Goal: Task Accomplishment & Management: Use online tool/utility

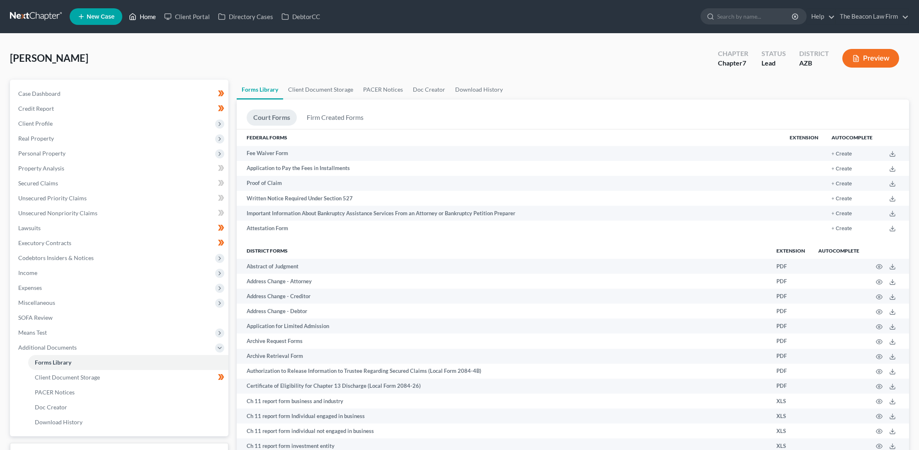
click at [145, 17] on link "Home" at bounding box center [142, 16] width 35 height 15
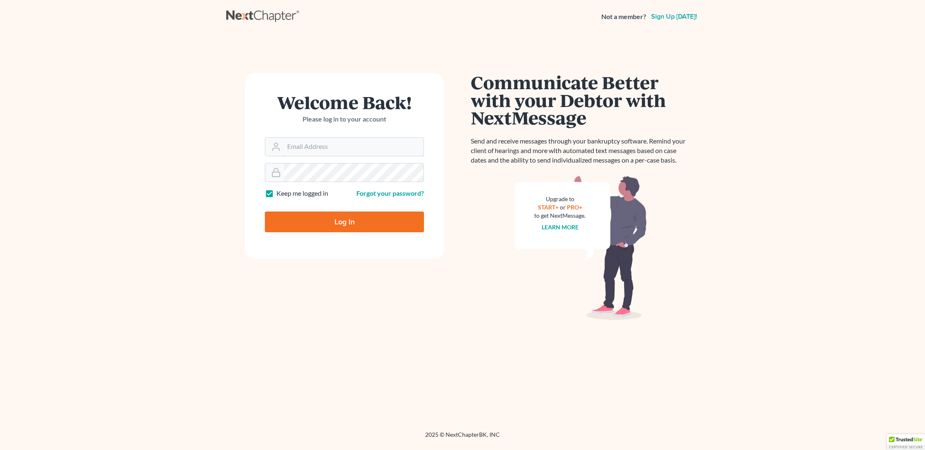
type input "stuart@gavzylaw.com"
click at [342, 220] on input "Log In" at bounding box center [344, 221] width 159 height 21
type input "Thinking..."
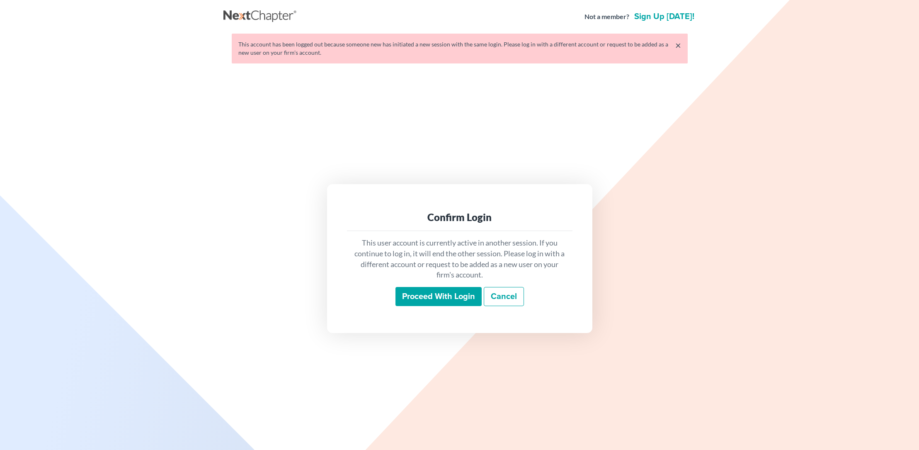
click at [430, 298] on input "Proceed with login" at bounding box center [438, 296] width 86 height 19
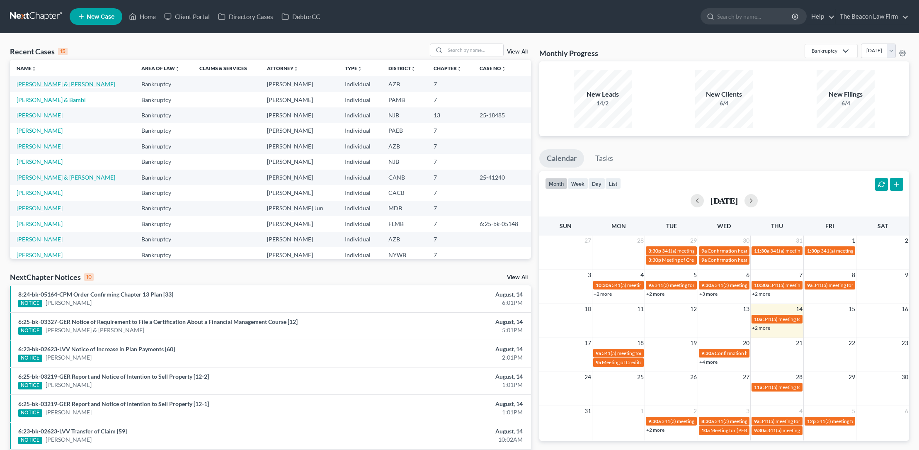
click at [23, 85] on link "Baran, John & Rhodora" at bounding box center [66, 83] width 99 height 7
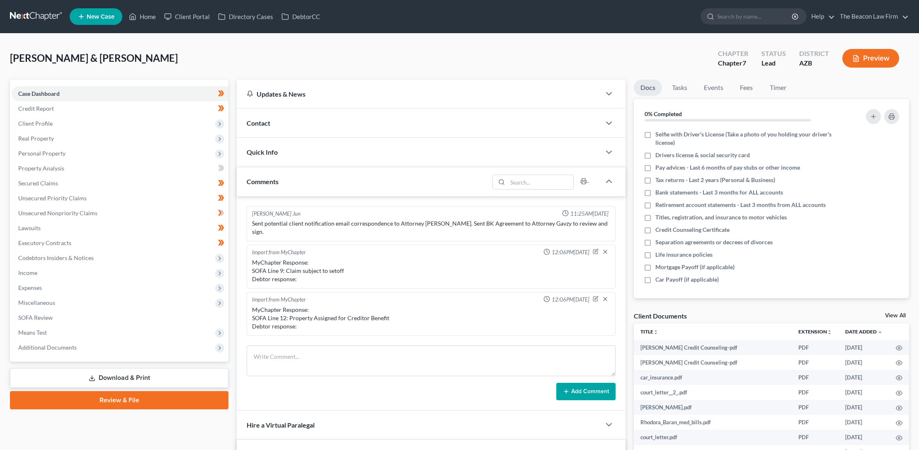
click at [113, 376] on link "Download & Print" at bounding box center [119, 377] width 218 height 19
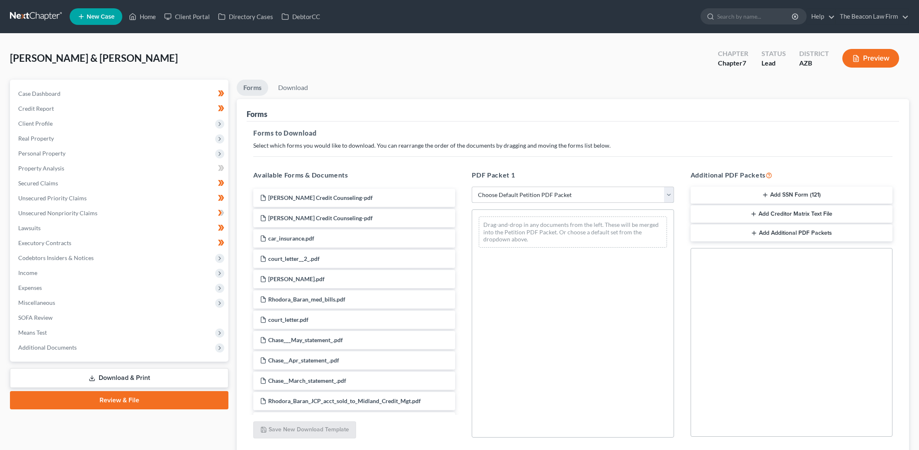
click at [574, 191] on select "Choose Default Petition PDF Packet Complete Bankruptcy Petition (all forms and …" at bounding box center [573, 194] width 202 height 17
select select "3"
click at [472, 186] on select "Choose Default Petition PDF Packet Complete Bankruptcy Petition (all forms and …" at bounding box center [573, 194] width 202 height 17
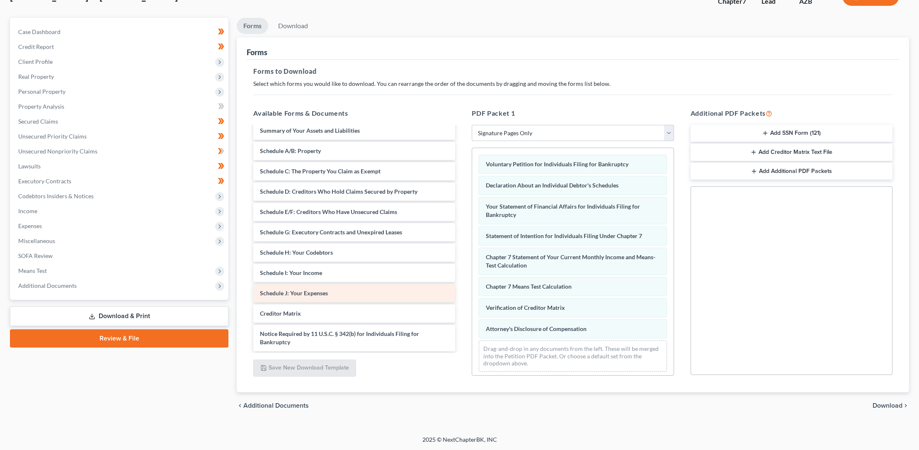
scroll to position [6, 0]
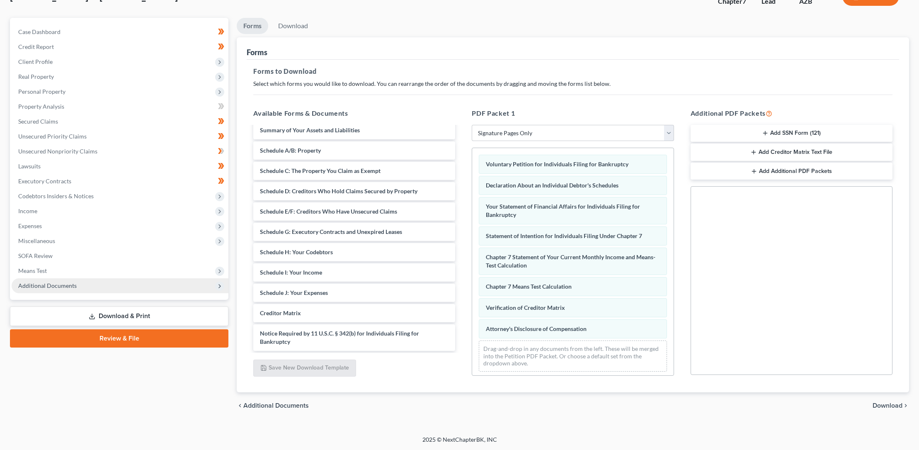
click at [56, 285] on span "Additional Documents" at bounding box center [47, 285] width 58 height 7
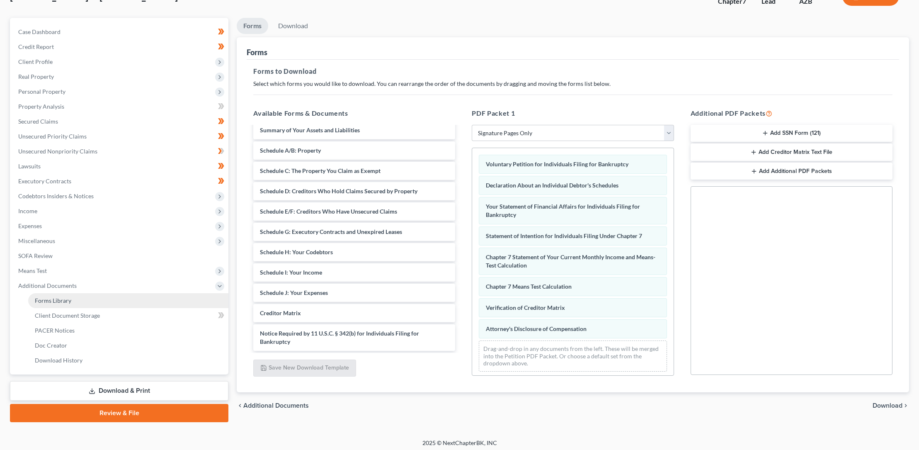
click at [57, 299] on span "Forms Library" at bounding box center [53, 300] width 36 height 7
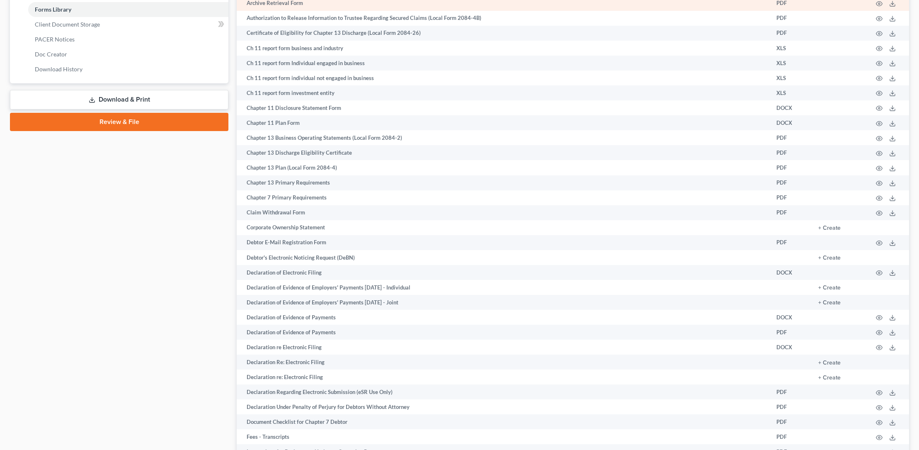
scroll to position [353, 0]
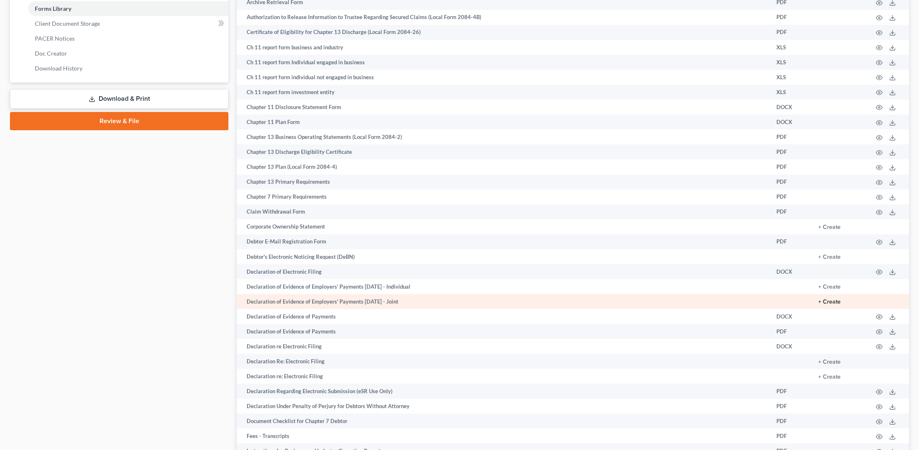
click at [831, 300] on button "+ Create" at bounding box center [829, 302] width 22 height 6
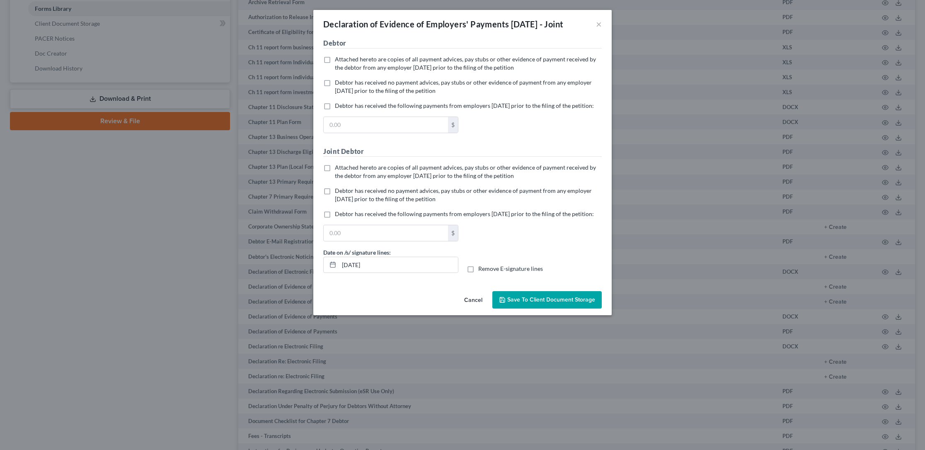
click at [335, 110] on label "Debtor has received the following payments from employers within 60 days prior …" at bounding box center [464, 106] width 259 height 8
click at [338, 107] on input "Debtor has received the following payments from employers within 60 days prior …" at bounding box center [340, 104] width 5 height 5
checkbox input "true"
click at [335, 218] on label "Debtor has received the following payments from employers within 60 days prior …" at bounding box center [464, 214] width 259 height 8
click at [338, 215] on input "Debtor has received the following payments from employers within 60 days prior …" at bounding box center [340, 212] width 5 height 5
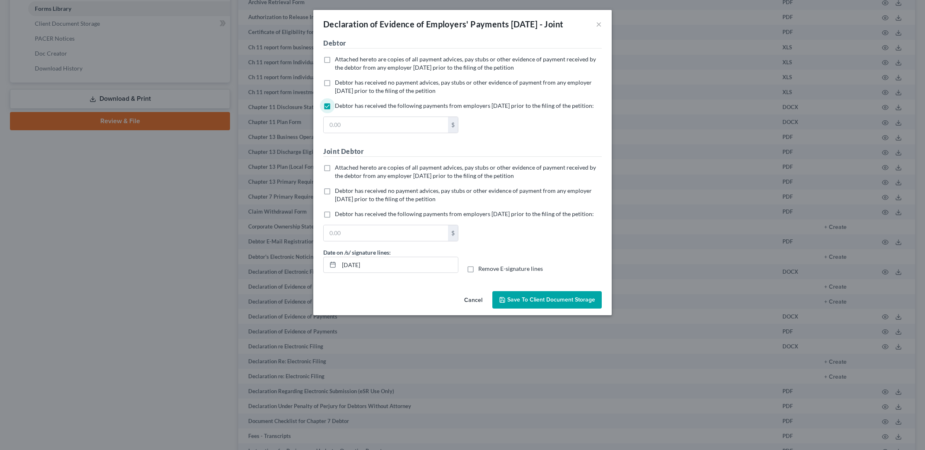
checkbox input "true"
click at [513, 303] on span "Save to Client Document Storage" at bounding box center [551, 299] width 88 height 7
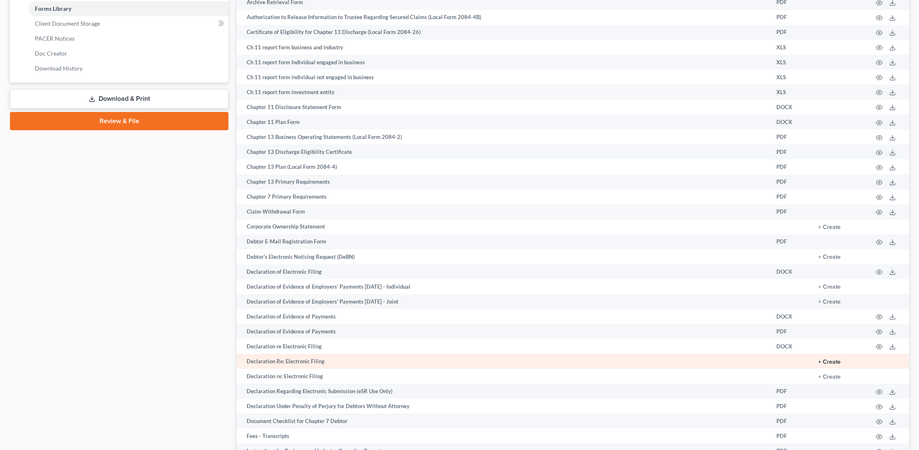
click at [832, 362] on button "+ Create" at bounding box center [829, 362] width 22 height 6
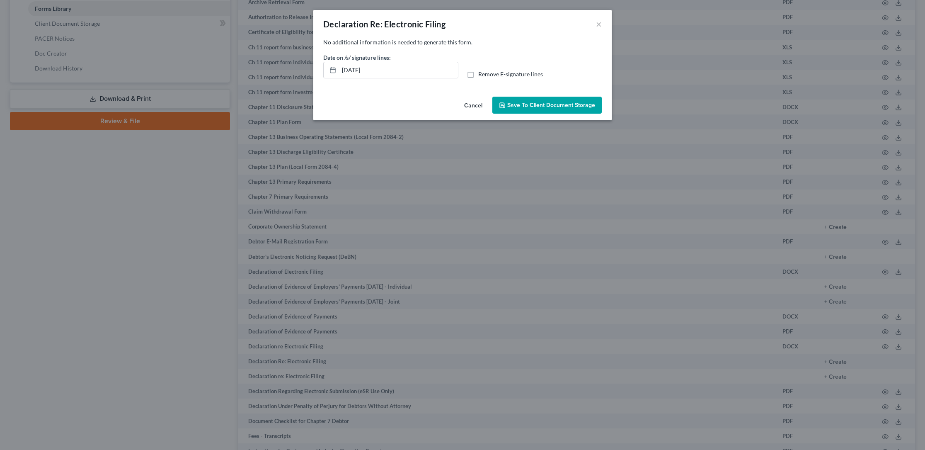
click at [506, 104] on icon "button" at bounding box center [502, 105] width 7 height 7
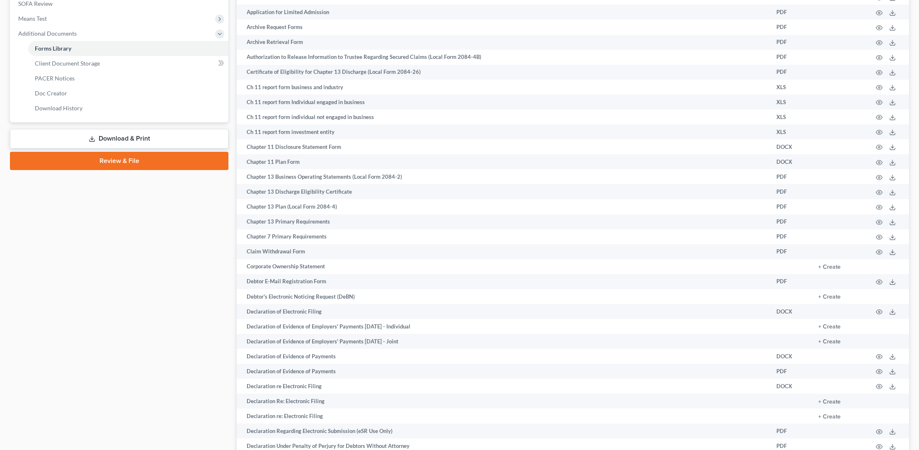
scroll to position [258, 0]
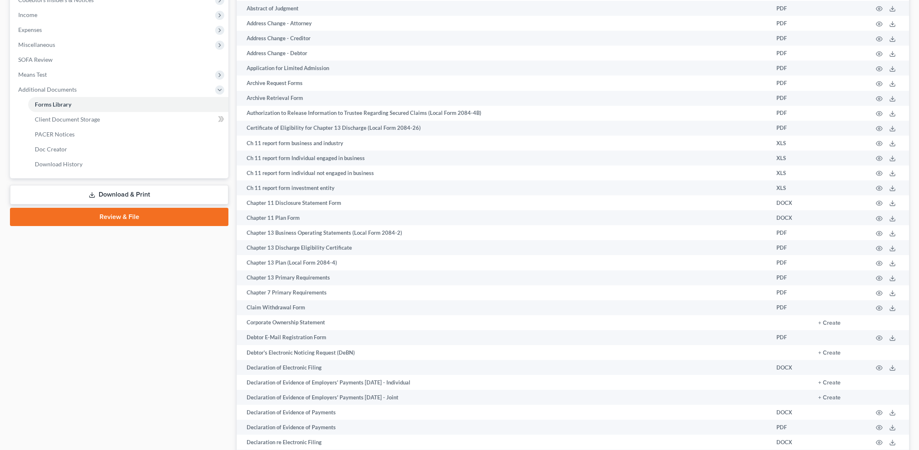
click at [117, 193] on link "Download & Print" at bounding box center [119, 194] width 218 height 19
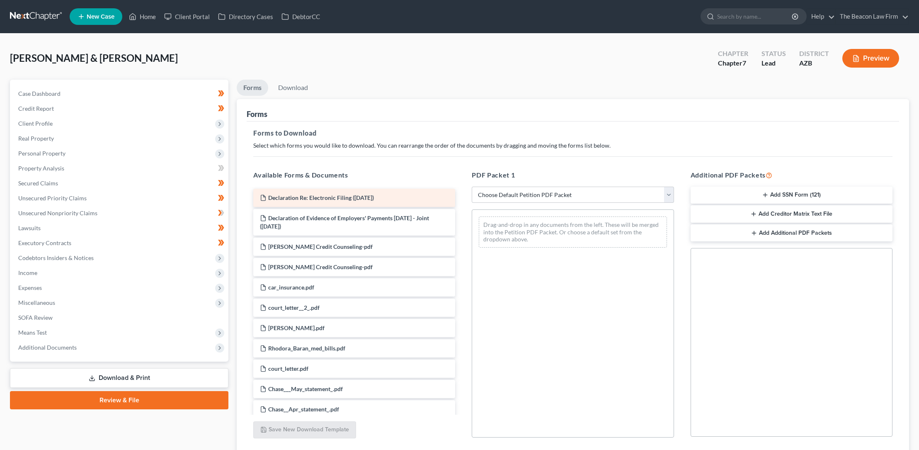
click at [336, 197] on span "Declaration Re: Electronic Filing (08/15/2025)" at bounding box center [321, 197] width 106 height 7
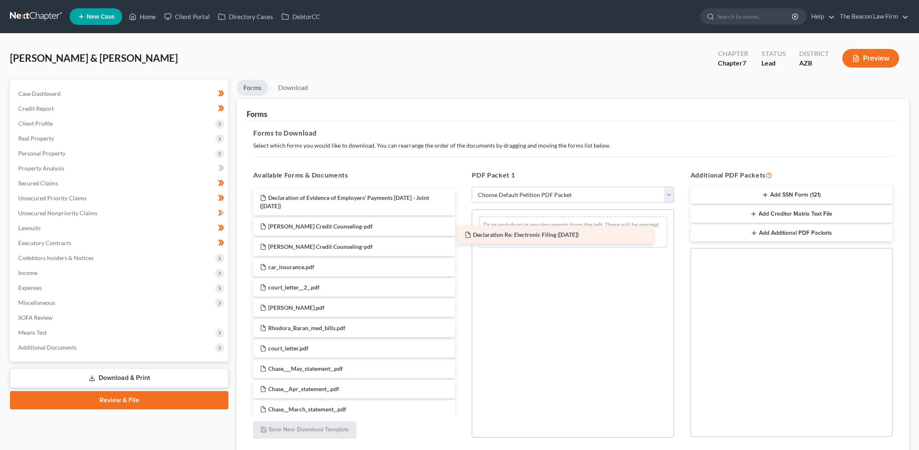
drag, startPoint x: 340, startPoint y: 195, endPoint x: 546, endPoint y: 232, distance: 209.3
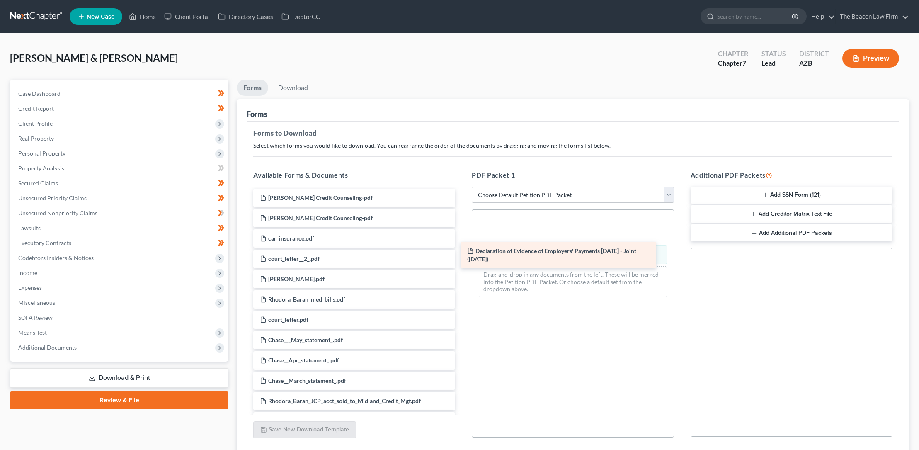
drag, startPoint x: 337, startPoint y: 196, endPoint x: 546, endPoint y: 234, distance: 212.3
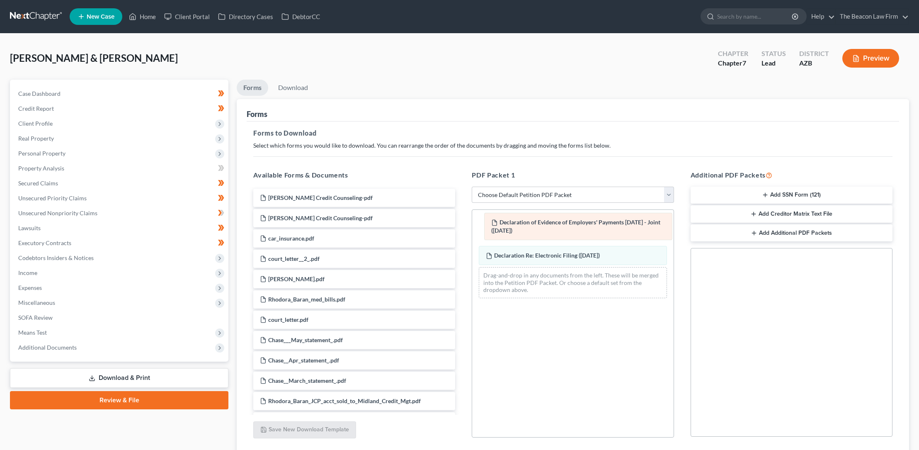
click at [554, 223] on div "Declaration of Evidence of Employers' Payments Within 60 Days - Joint (08/15/20…" at bounding box center [572, 257] width 201 height 95
click at [518, 194] on select "Choose Default Petition PDF Packet Complete Bankruptcy Petition (all forms and …" at bounding box center [573, 194] width 202 height 17
select select "3"
click at [472, 186] on select "Choose Default Petition PDF Packet Complete Bankruptcy Petition (all forms and …" at bounding box center [573, 194] width 202 height 17
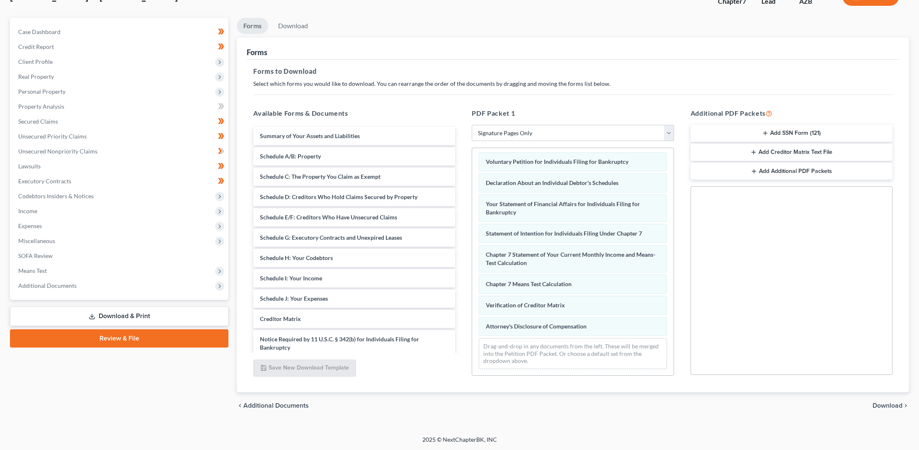
click at [763, 168] on button "Add Additional PDF Packets" at bounding box center [791, 170] width 202 height 17
click at [876, 201] on icon "button" at bounding box center [875, 203] width 4 height 5
click at [46, 283] on span "Additional Documents" at bounding box center [47, 285] width 58 height 7
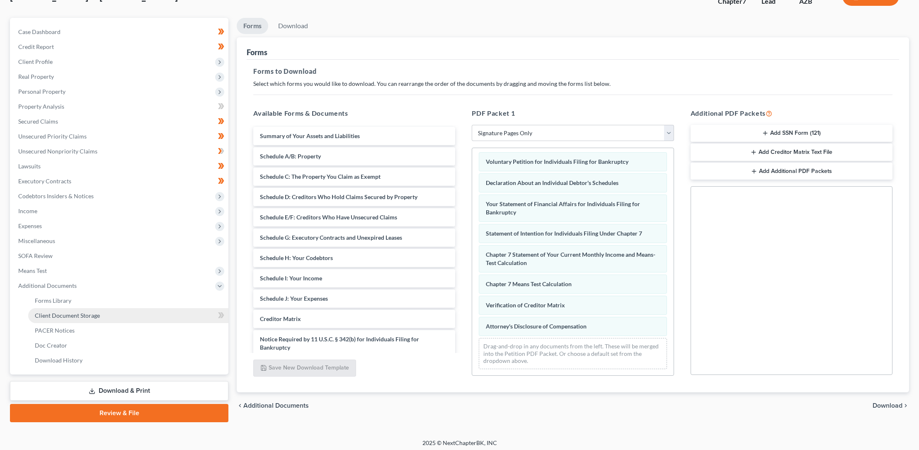
click at [61, 315] on span "Client Document Storage" at bounding box center [67, 315] width 65 height 7
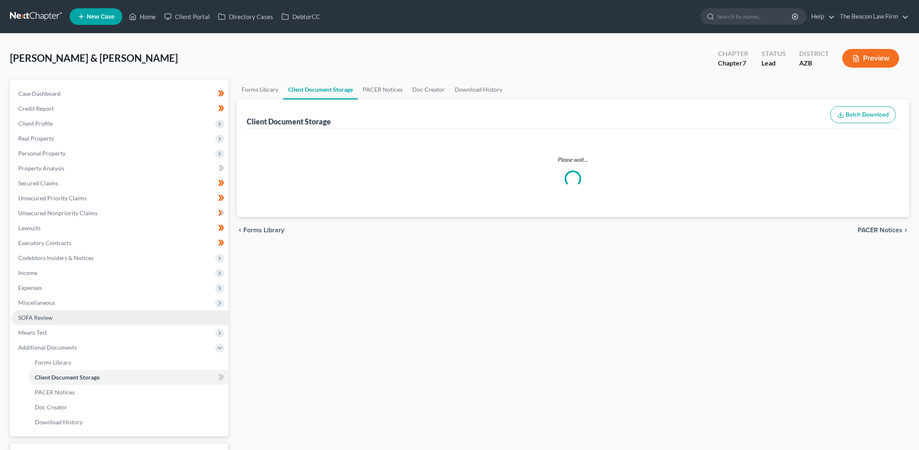
select select "14"
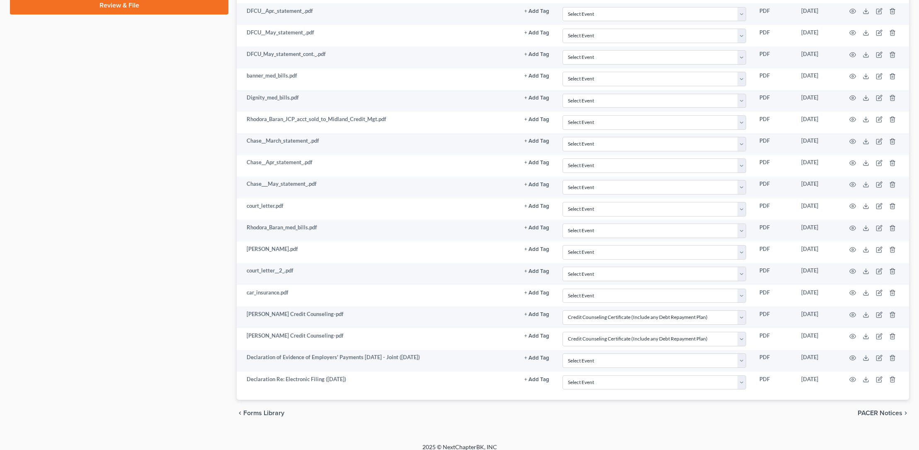
scroll to position [477, 0]
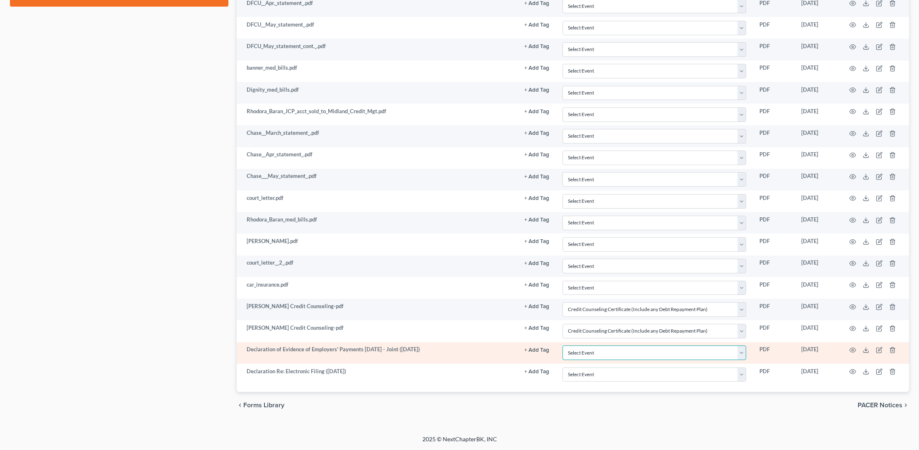
click at [743, 351] on select "Select Event AA Schedules and Statements (Formerly All Required) Amended Chapte…" at bounding box center [654, 352] width 184 height 15
click at [562, 345] on select "Select Event AA Schedules and Statements (Formerly All Required) Amended Chapte…" at bounding box center [654, 352] width 184 height 15
click at [866, 349] on polyline at bounding box center [865, 349] width 3 height 1
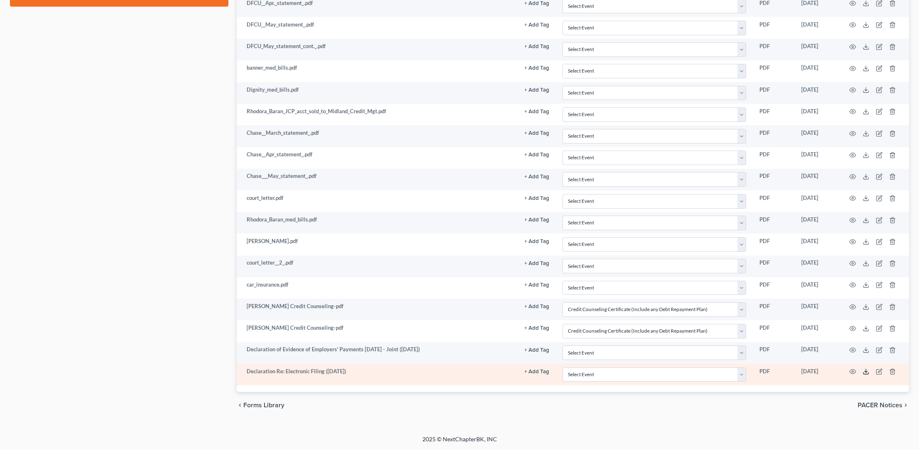
click at [866, 370] on icon at bounding box center [865, 371] width 7 height 7
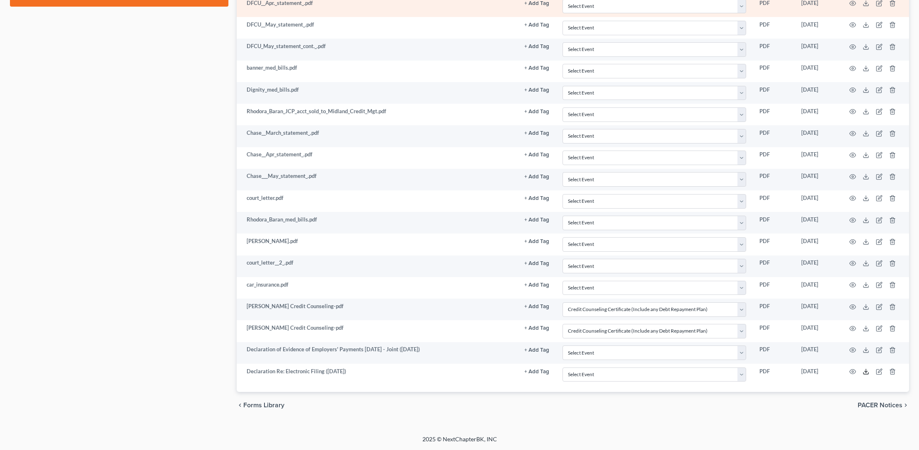
scroll to position [0, 0]
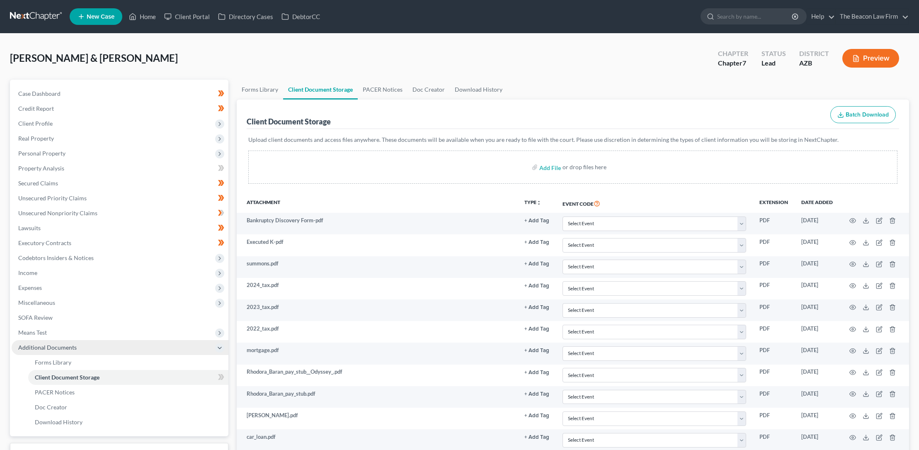
click at [28, 345] on span "Additional Documents" at bounding box center [47, 347] width 58 height 7
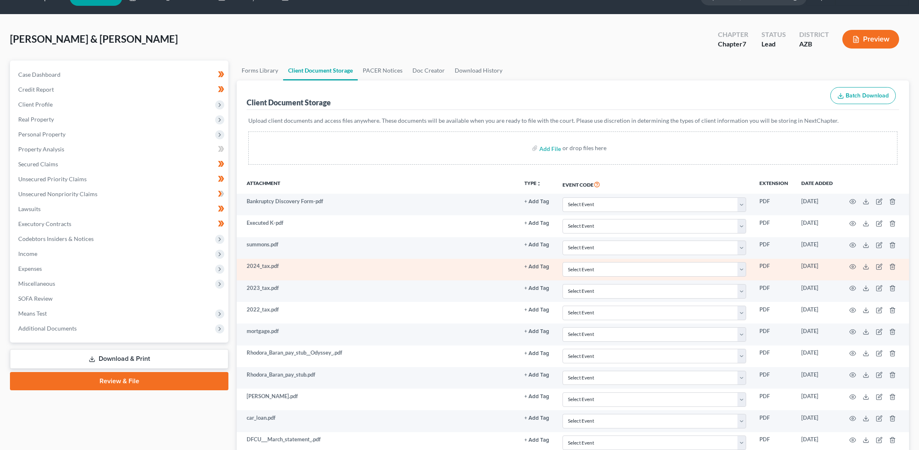
scroll to position [19, 0]
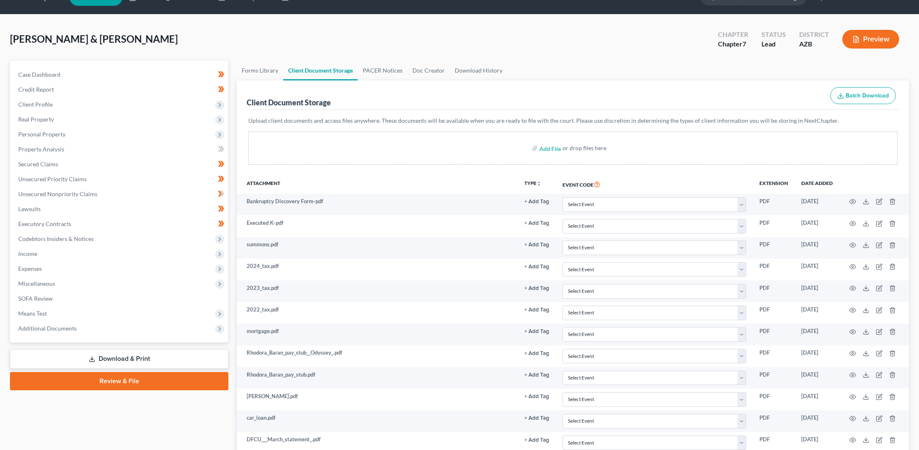
click at [112, 358] on link "Download & Print" at bounding box center [119, 358] width 218 height 19
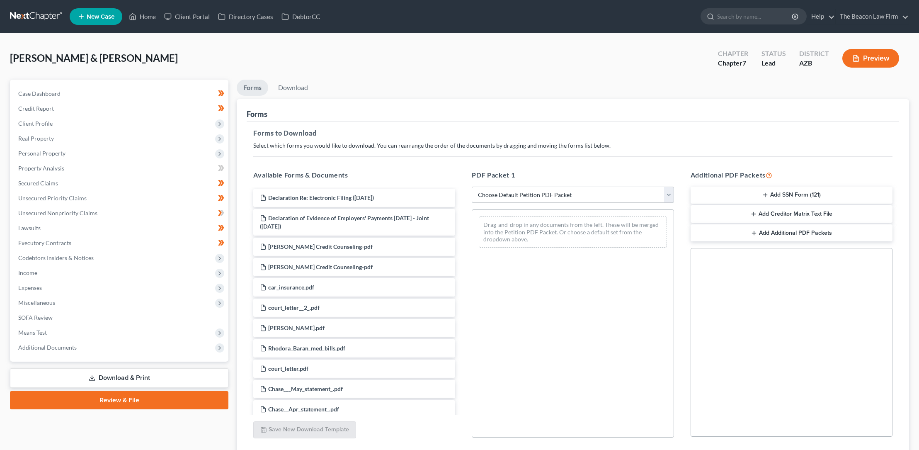
click at [518, 192] on select "Choose Default Petition PDF Packet Complete Bankruptcy Petition (all forms and …" at bounding box center [573, 194] width 202 height 17
select select "3"
click at [472, 186] on select "Choose Default Petition PDF Packet Complete Bankruptcy Petition (all forms and …" at bounding box center [573, 194] width 202 height 17
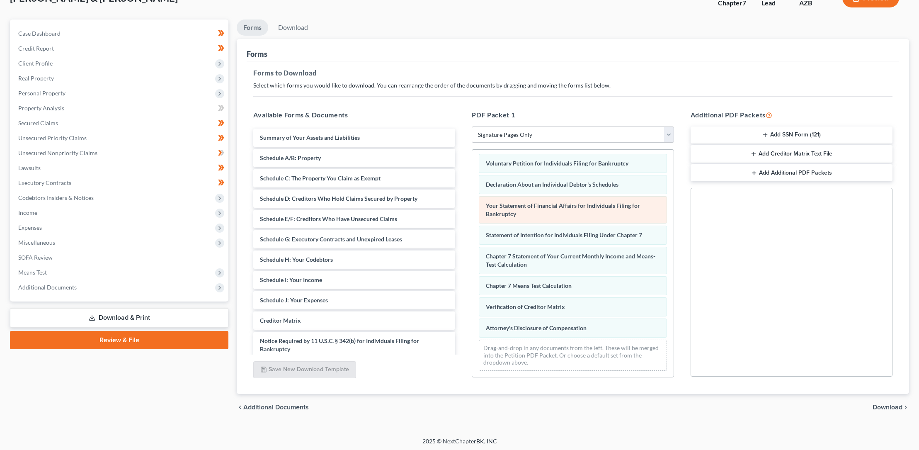
scroll to position [62, 0]
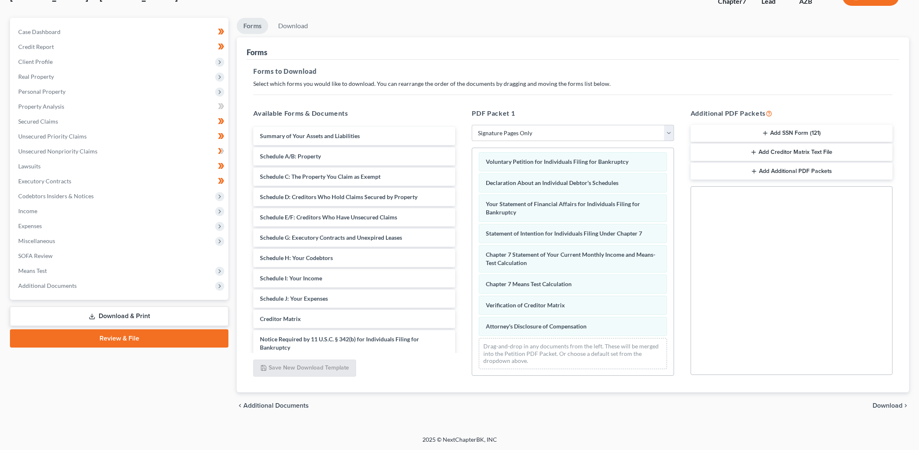
click at [886, 403] on span "Download" at bounding box center [887, 405] width 30 height 7
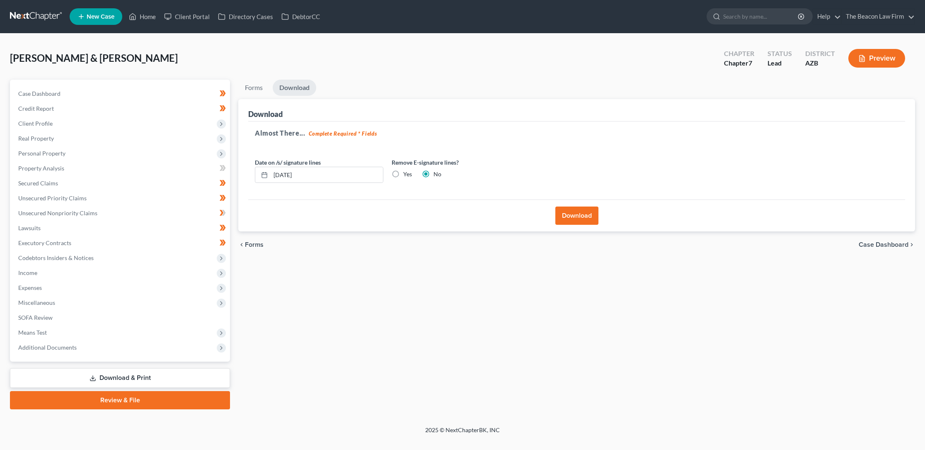
click at [576, 214] on button "Download" at bounding box center [576, 215] width 43 height 18
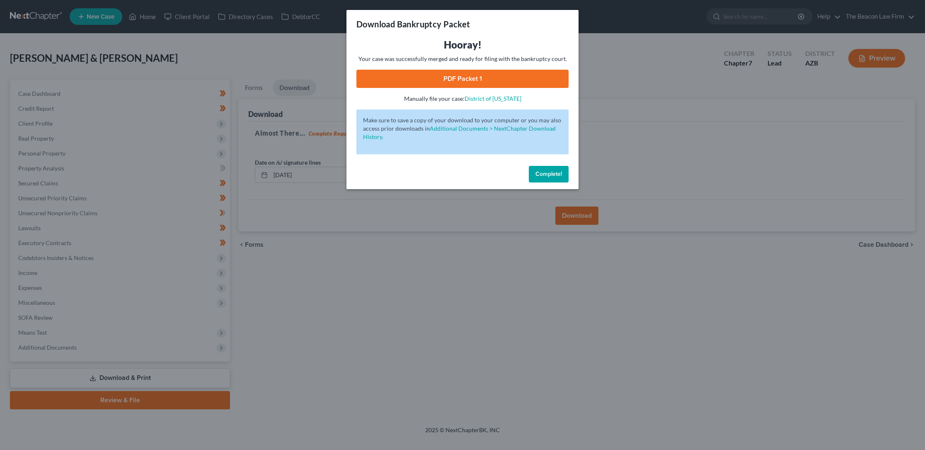
click at [450, 75] on link "PDF Packet 1" at bounding box center [462, 79] width 212 height 18
click at [461, 78] on link "PDF Packet 1" at bounding box center [462, 79] width 212 height 18
click at [546, 173] on span "Complete!" at bounding box center [548, 173] width 27 height 7
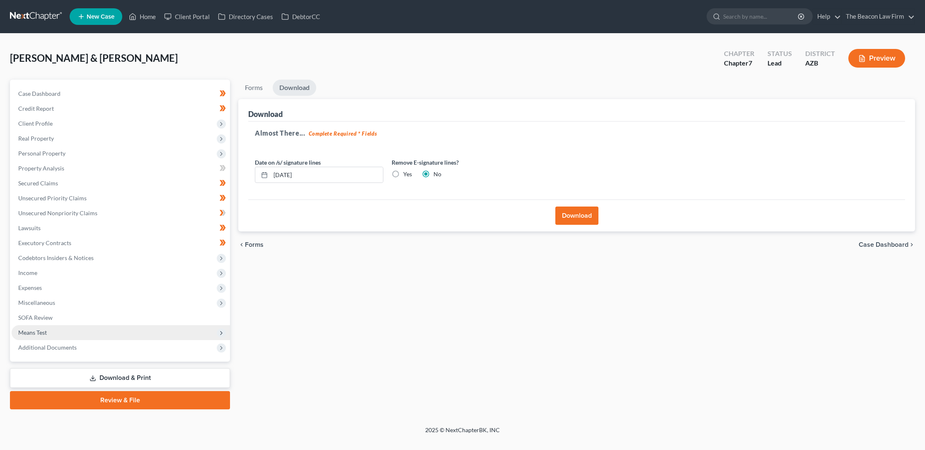
click at [44, 331] on span "Means Test" at bounding box center [32, 332] width 29 height 7
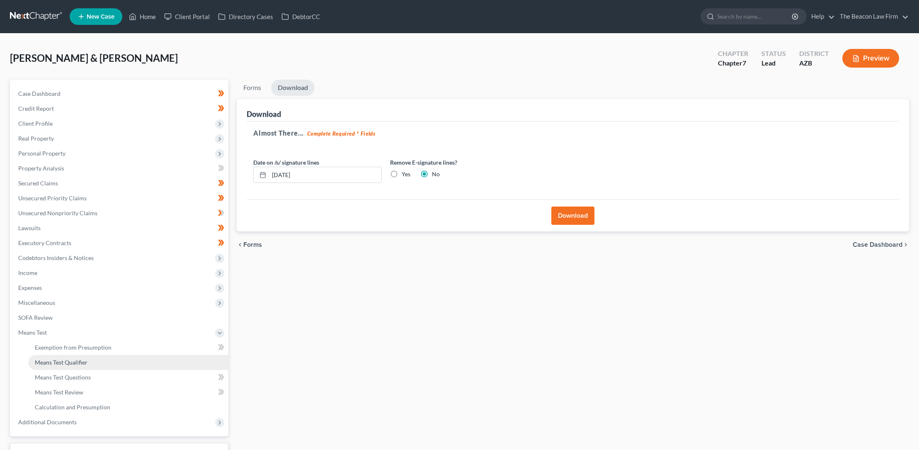
click at [64, 362] on span "Means Test Qualifier" at bounding box center [61, 361] width 53 height 7
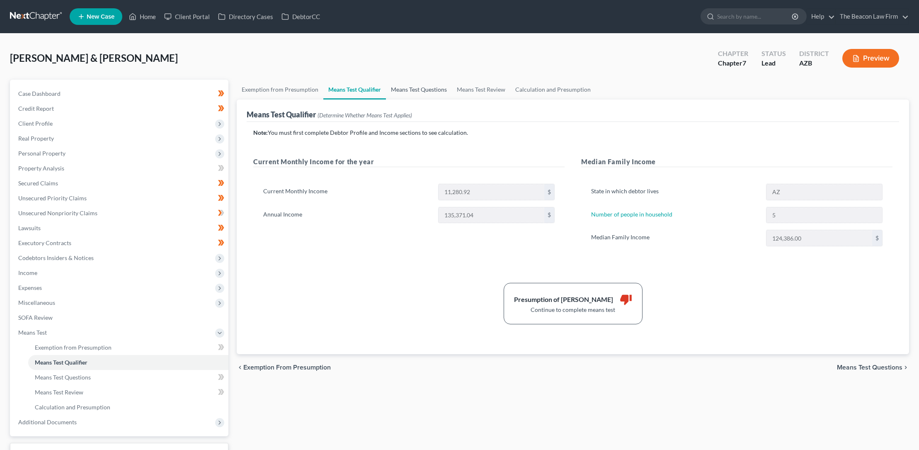
click at [433, 90] on link "Means Test Questions" at bounding box center [419, 90] width 66 height 20
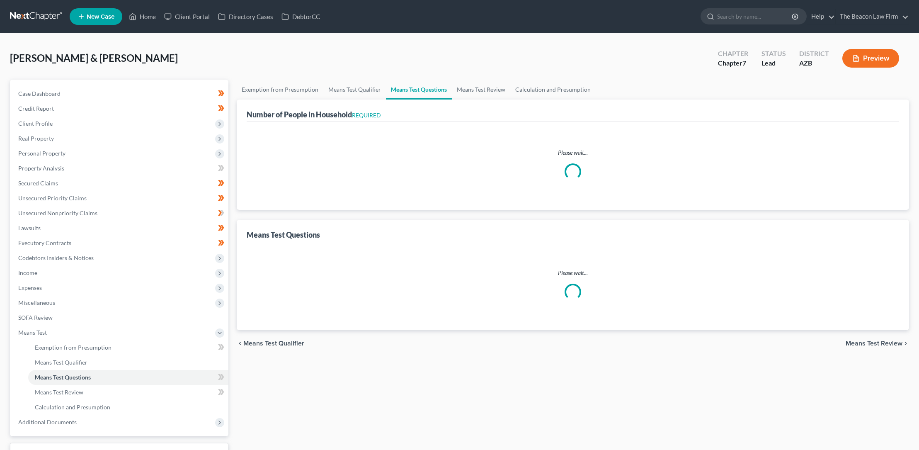
select select "0"
select select "60"
select select "1"
select select "60"
select select "3"
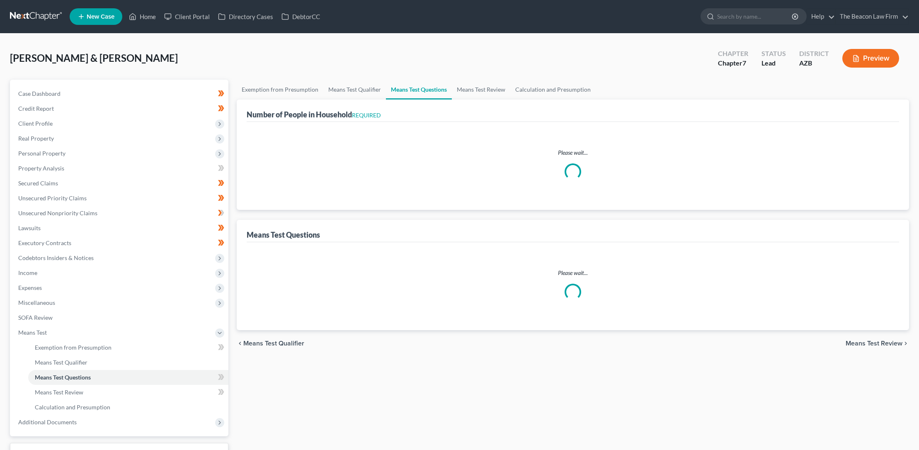
select select "1"
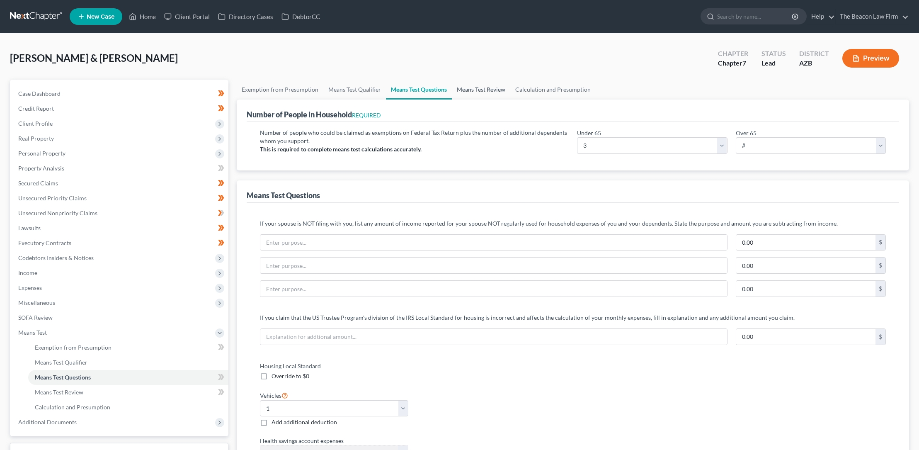
click at [471, 89] on link "Means Test Review" at bounding box center [481, 90] width 58 height 20
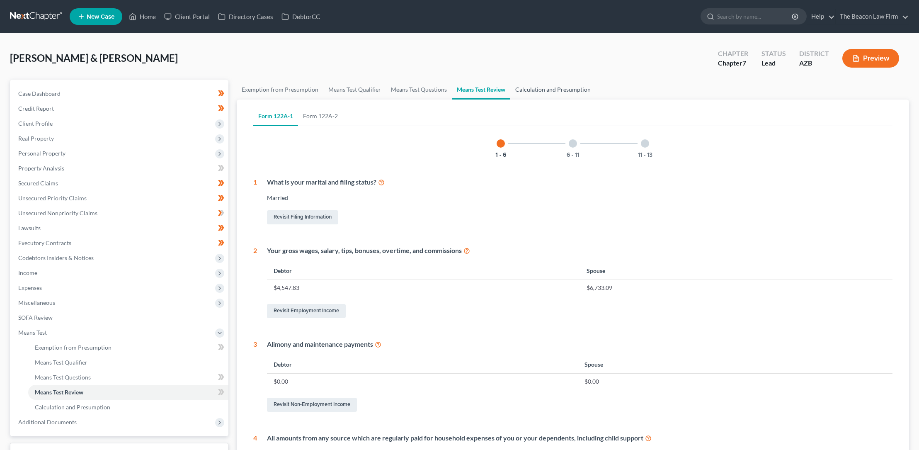
click at [529, 90] on link "Calculation and Presumption" at bounding box center [552, 90] width 85 height 20
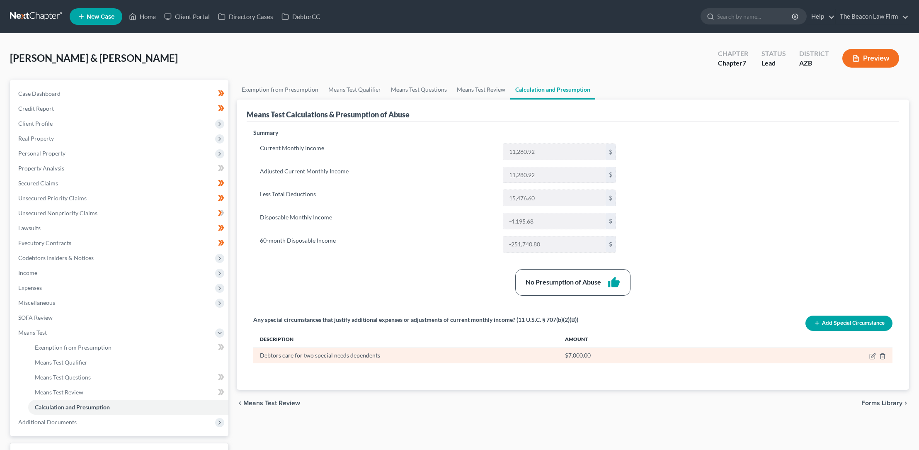
click at [313, 356] on div "Debtors care for two special needs dependents" at bounding box center [405, 355] width 291 height 8
click at [872, 355] on icon "button" at bounding box center [873, 355] width 4 height 4
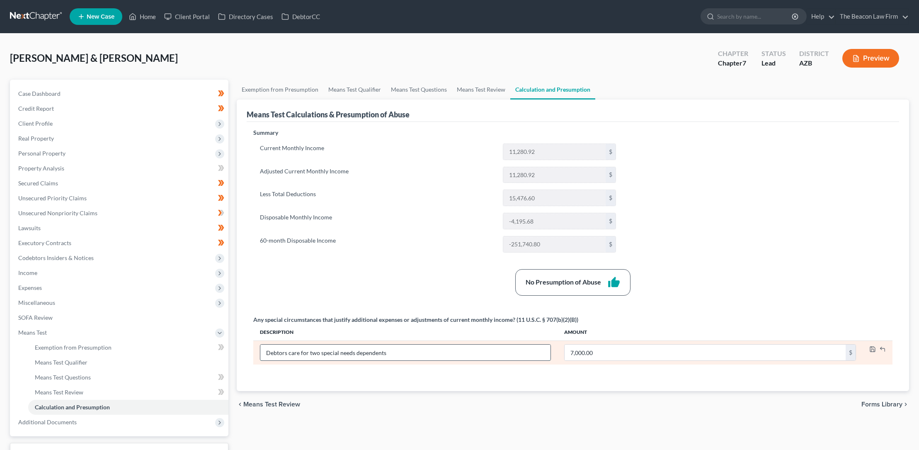
click at [318, 351] on input "Debtors care for two special needs dependents" at bounding box center [405, 352] width 290 height 16
type input "Debtors care for a special need dependent, and John also has significant medica…"
click at [579, 351] on input "7,000.00" at bounding box center [704, 352] width 281 height 16
type input "7,200.00"
click at [874, 347] on icon "button" at bounding box center [872, 349] width 7 height 7
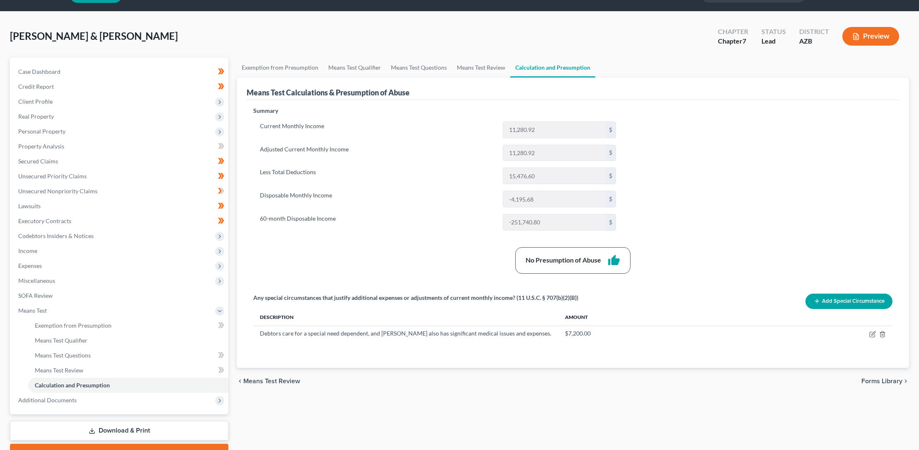
scroll to position [65, 0]
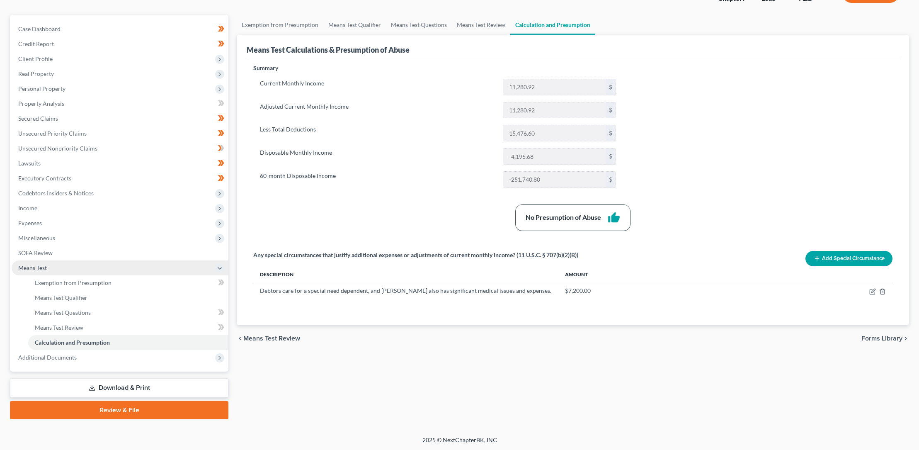
click at [31, 267] on span "Means Test" at bounding box center [32, 267] width 29 height 7
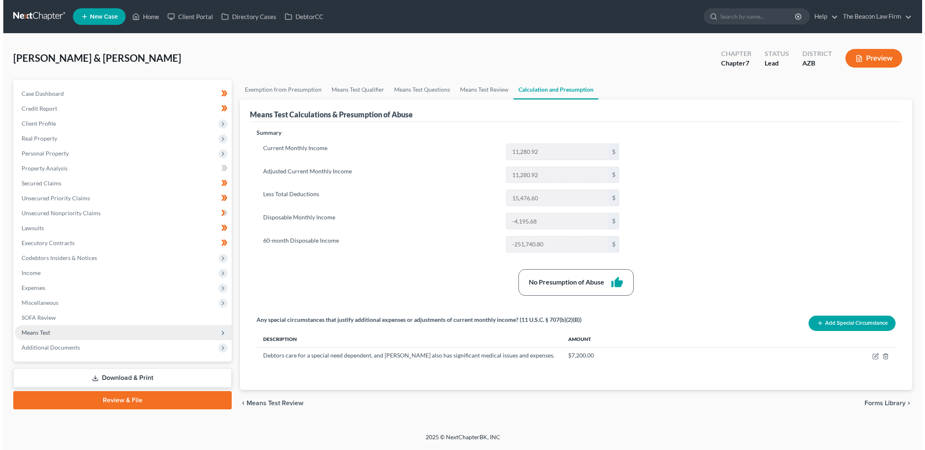
scroll to position [0, 0]
